Goal: Find specific page/section: Find specific page/section

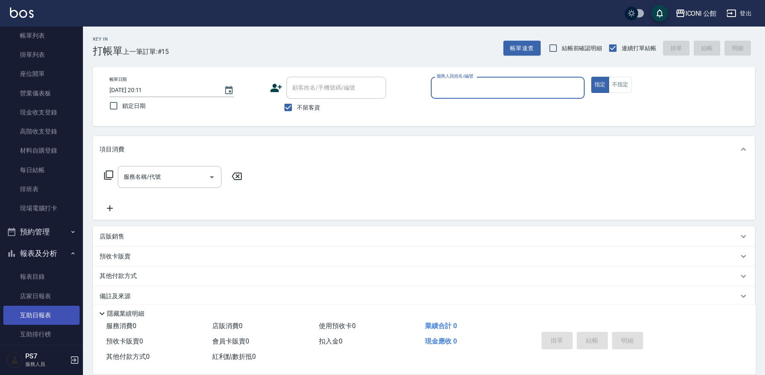
scroll to position [63, 0]
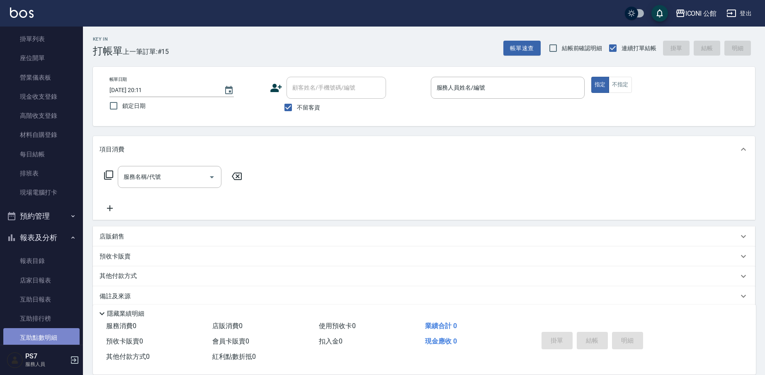
click at [56, 336] on link "互助點數明細" at bounding box center [41, 337] width 76 height 19
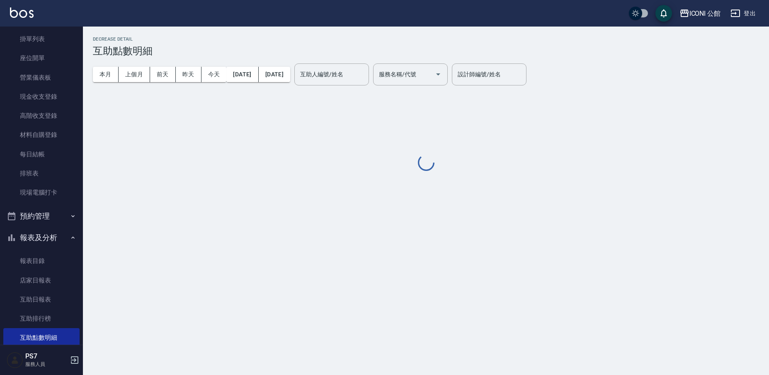
click at [376, 85] on div "本月 上個月 [DATE] [DATE] [DATE] [DATE] [DATE] 互助人編號/姓名 互助人編號/姓名 服務名稱/代號 服務名稱/代號" at bounding box center [270, 74] width 355 height 35
click at [369, 64] on div "互助人編號/姓名" at bounding box center [331, 74] width 75 height 22
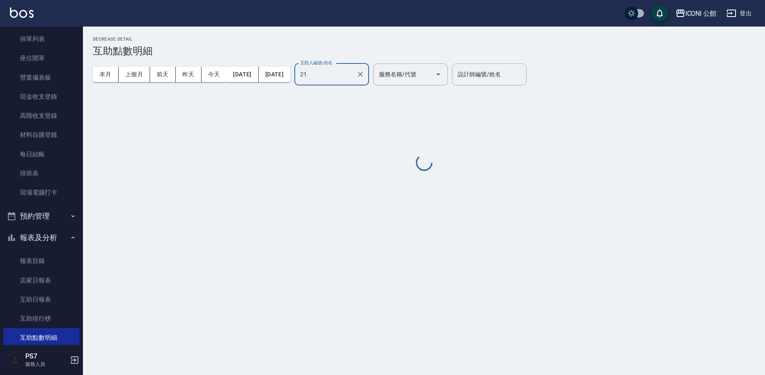
type input "[PERSON_NAME]-21"
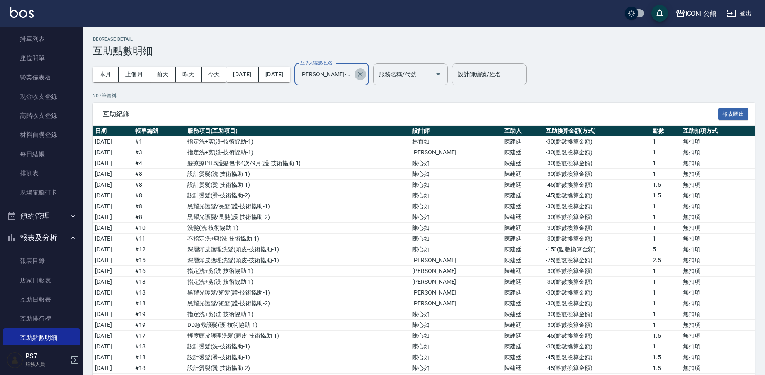
click at [364, 75] on icon "Clear" at bounding box center [360, 74] width 8 height 8
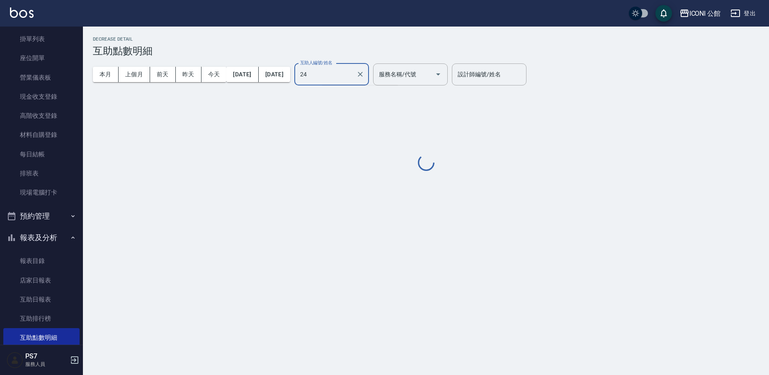
type input "[PERSON_NAME]-24"
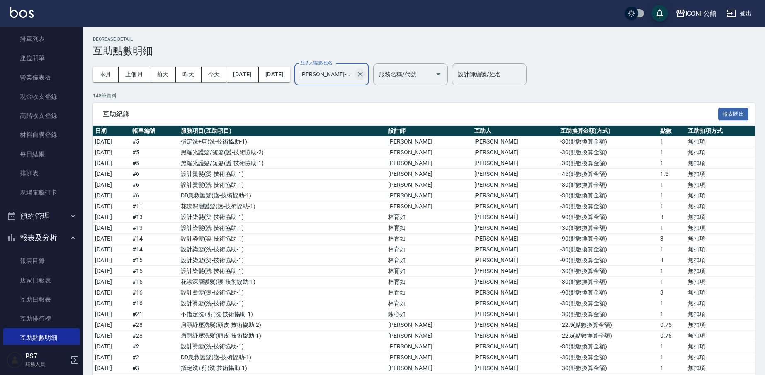
click at [364, 74] on icon "Clear" at bounding box center [360, 74] width 8 height 8
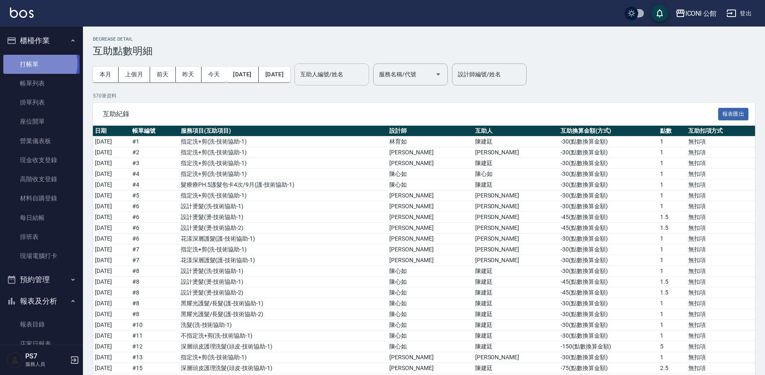
click at [38, 63] on link "打帳單" at bounding box center [41, 64] width 76 height 19
